Goal: Task Accomplishment & Management: Complete application form

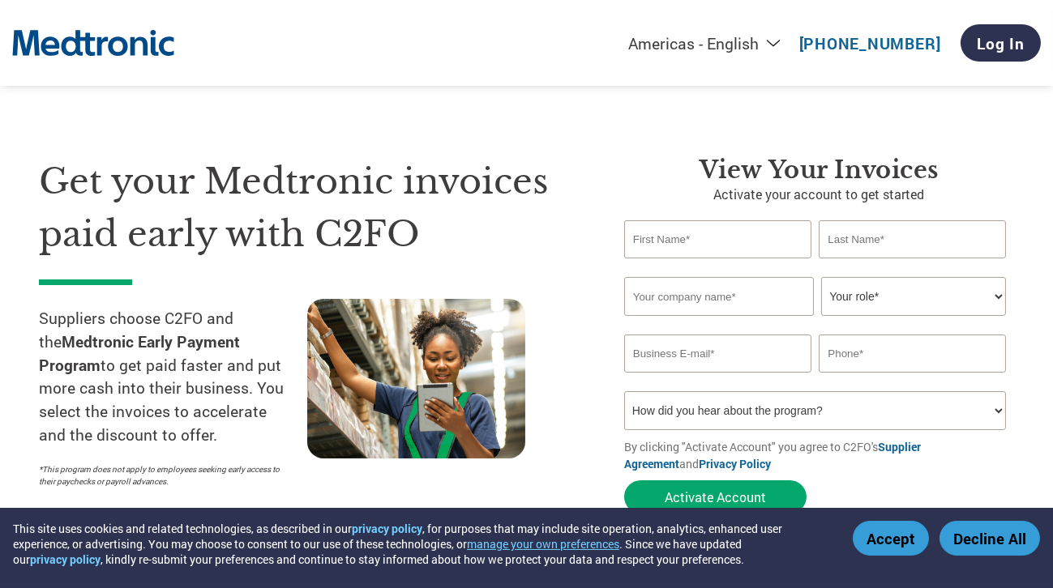
click at [722, 241] on input "text" at bounding box center [717, 239] width 187 height 38
type input "Paula"
type input "Lamb"
click at [696, 296] on input "text" at bounding box center [719, 296] width 190 height 39
type input "mercury scientific inc"
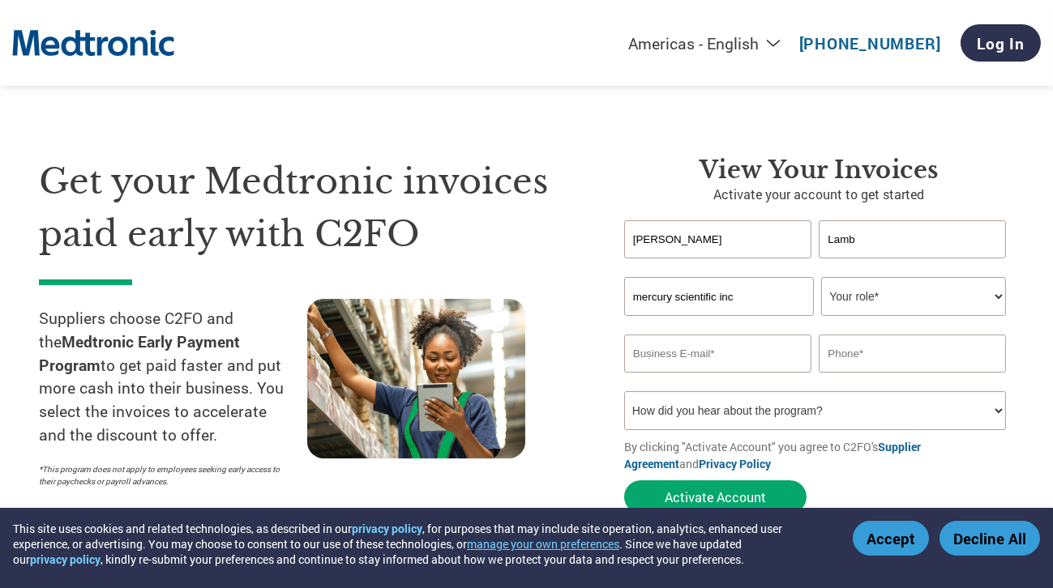
type input "paula@mercsci.com"
type input "2034825502"
click at [866, 289] on select "Your role* CFO Controller Credit Manager Finance Director Treasurer CEO Preside…" at bounding box center [913, 296] width 185 height 39
select select "OFFICE_MANAGER"
click at [821, 277] on select "Your role* CFO Controller Credit Manager Finance Director Treasurer CEO Preside…" at bounding box center [913, 296] width 185 height 39
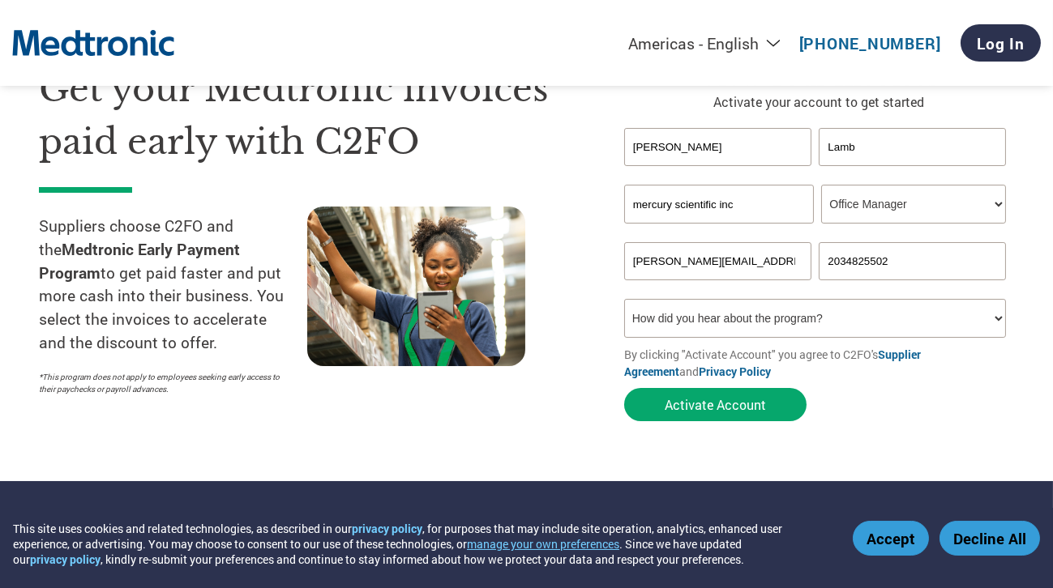
scroll to position [95, 0]
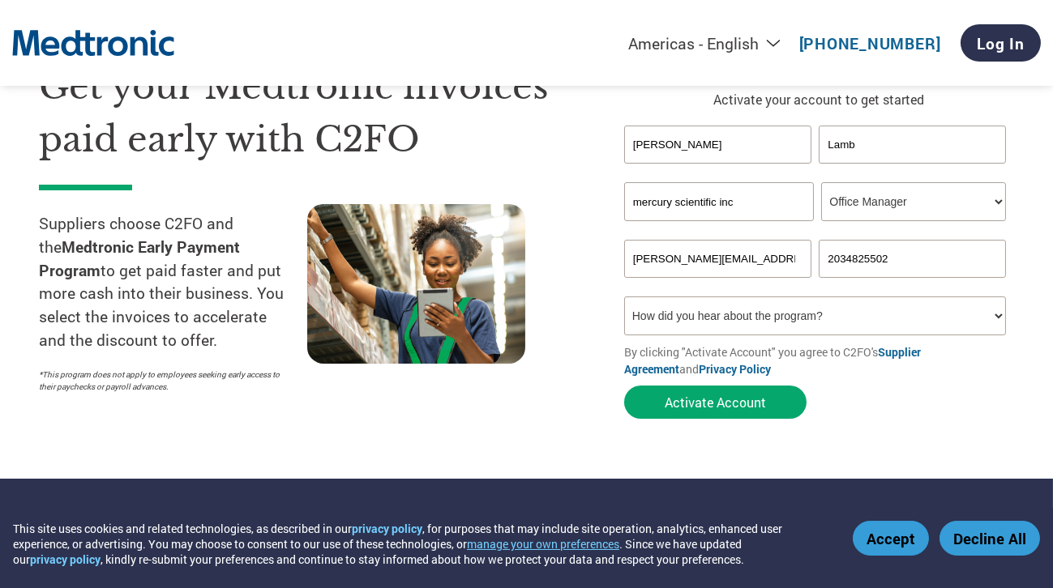
click at [993, 319] on select "How did you hear about the program? Received a letter Email Social Media Online…" at bounding box center [815, 316] width 383 height 39
select select "Email"
click at [624, 297] on select "How did you hear about the program? Received a letter Email Social Media Online…" at bounding box center [815, 316] width 383 height 39
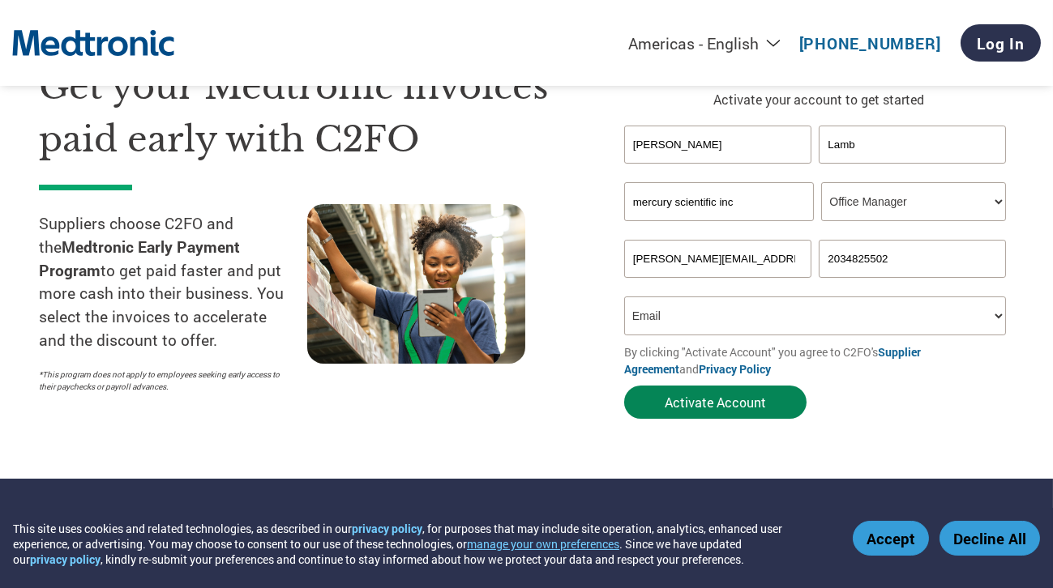
click at [728, 400] on button "Activate Account" at bounding box center [715, 402] width 182 height 33
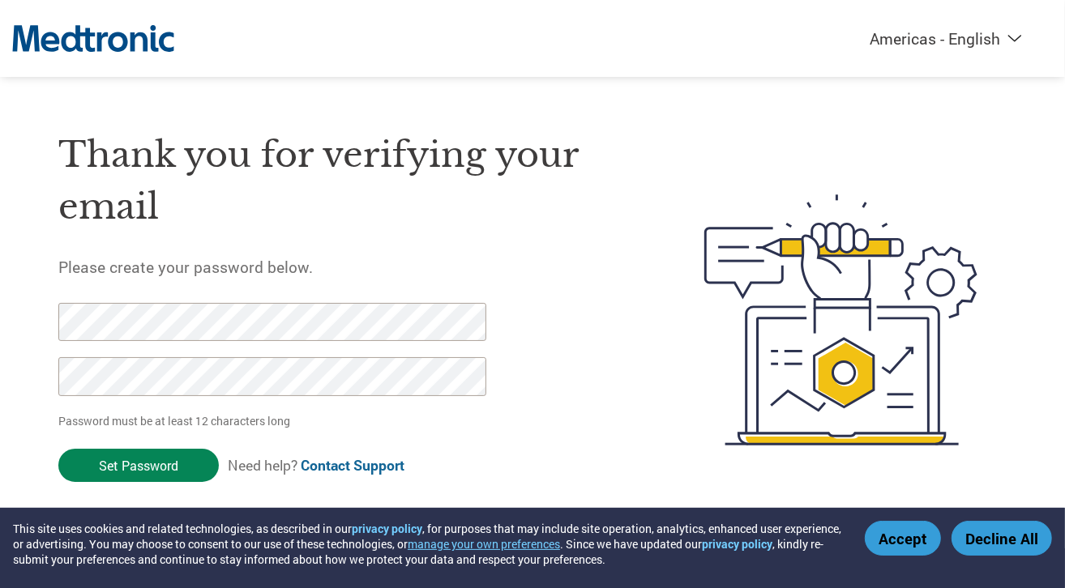
click at [122, 471] on input "Set Password" at bounding box center [138, 465] width 160 height 33
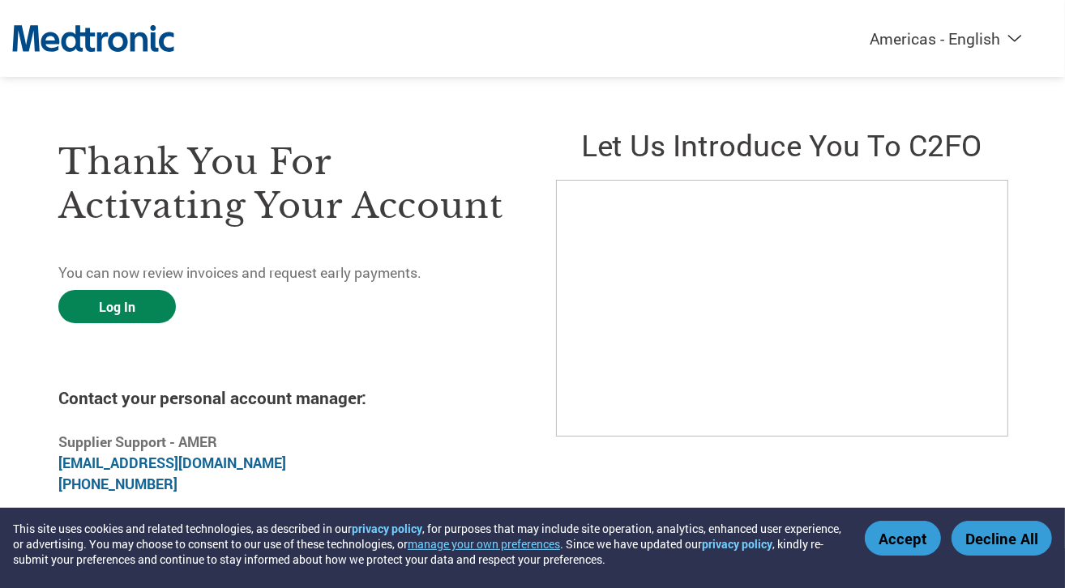
click at [130, 305] on link "Log In" at bounding box center [117, 306] width 118 height 33
